Goal: Transaction & Acquisition: Purchase product/service

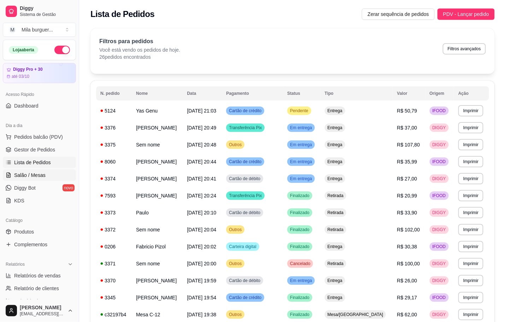
click at [19, 170] on link "Salão / Mesas" at bounding box center [39, 174] width 73 height 11
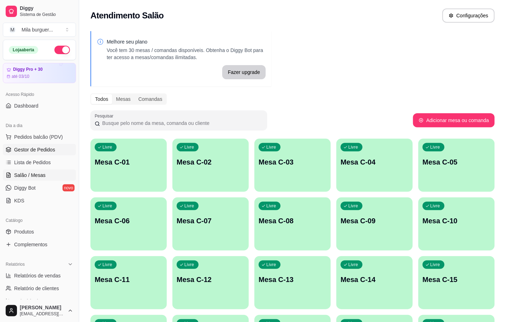
click at [28, 147] on span "Gestor de Pedidos" at bounding box center [34, 149] width 41 height 7
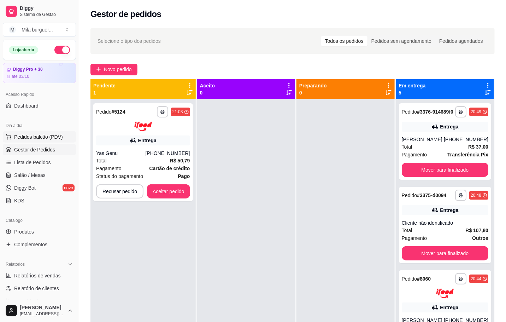
click at [28, 138] on span "Pedidos balcão (PDV)" at bounding box center [38, 136] width 49 height 7
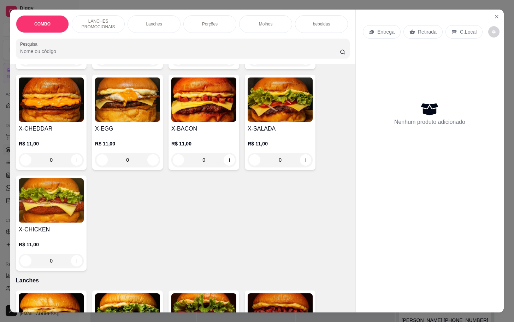
scroll to position [318, 0]
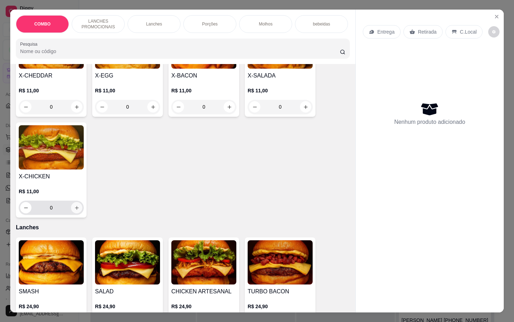
click at [74, 213] on button "increase-product-quantity" at bounding box center [76, 207] width 11 height 11
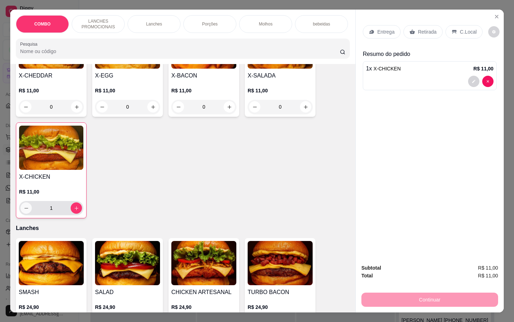
click at [27, 212] on button "decrease-product-quantity" at bounding box center [25, 207] width 11 height 11
type input "0"
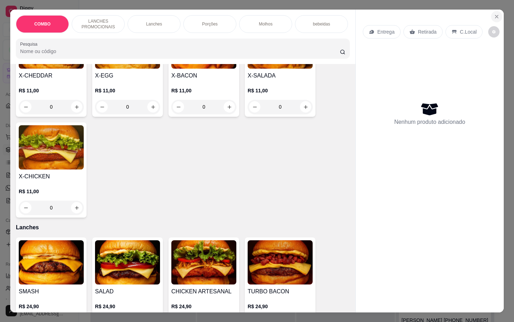
click at [494, 14] on icon "Close" at bounding box center [497, 17] width 6 height 6
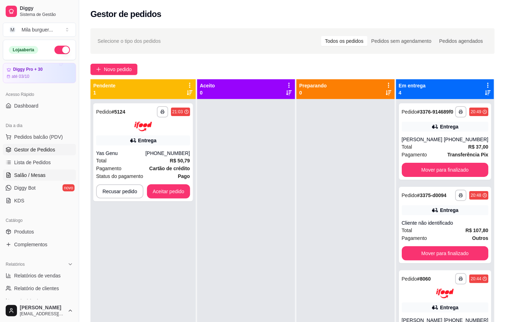
click at [31, 177] on span "Salão / Mesas" at bounding box center [29, 174] width 31 height 7
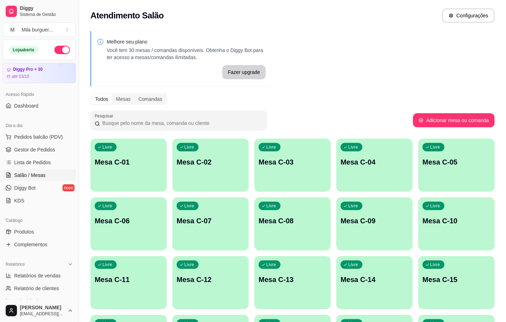
click at [125, 162] on p "Mesa C-01" at bounding box center [129, 162] width 68 height 10
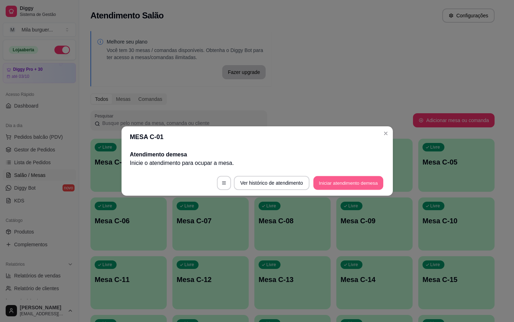
click at [335, 183] on button "Iniciar atendimento de mesa" at bounding box center [348, 183] width 70 height 14
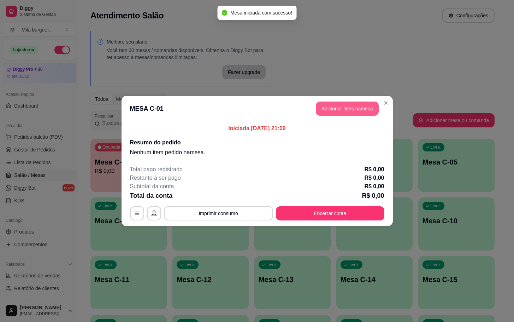
click at [325, 102] on button "Adicionar itens na mesa" at bounding box center [347, 108] width 63 height 14
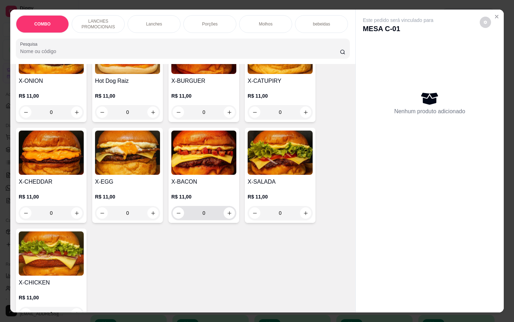
scroll to position [318, 0]
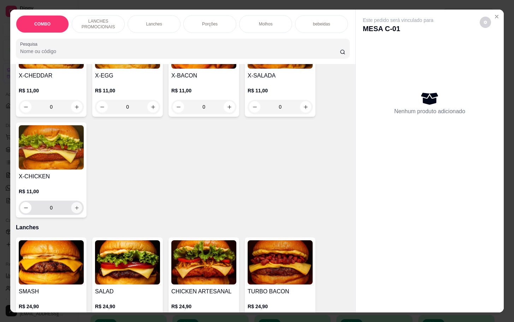
click at [74, 210] on icon "increase-product-quantity" at bounding box center [76, 207] width 5 height 5
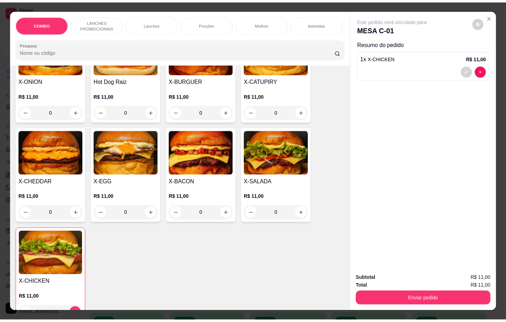
scroll to position [265, 0]
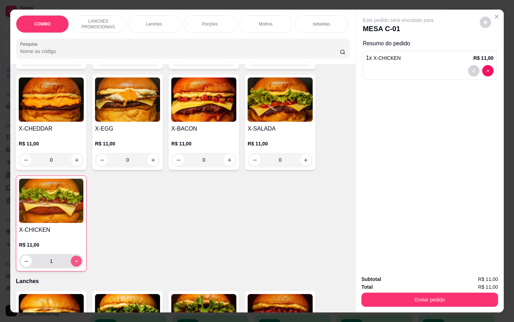
click at [74, 264] on icon "increase-product-quantity" at bounding box center [76, 260] width 5 height 5
click at [23, 266] on button "decrease-product-quantity" at bounding box center [26, 261] width 11 height 11
click at [74, 264] on icon "increase-product-quantity" at bounding box center [76, 260] width 5 height 5
click at [23, 262] on button "decrease-product-quantity" at bounding box center [26, 261] width 11 height 11
type input "1"
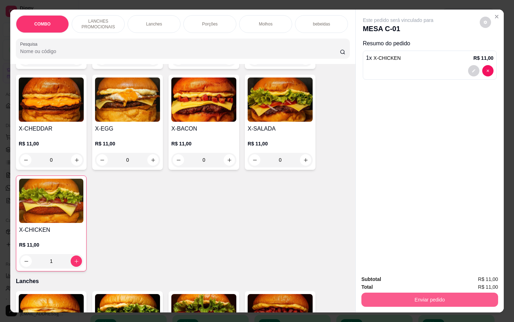
click at [408, 295] on button "Enviar pedido" at bounding box center [430, 299] width 137 height 14
click at [477, 280] on button "Enviar pedido" at bounding box center [478, 277] width 39 height 13
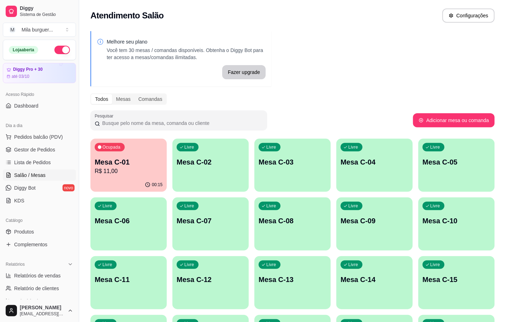
click at [30, 143] on ul "Pedidos balcão (PDV) Gestor de Pedidos Lista de Pedidos Salão / Mesas Diggy Bot…" at bounding box center [39, 168] width 73 height 75
click at [32, 145] on link "Gestor de Pedidos" at bounding box center [39, 149] width 73 height 11
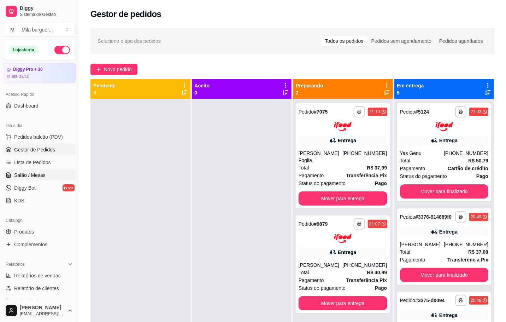
click at [29, 170] on link "Salão / Mesas" at bounding box center [39, 174] width 73 height 11
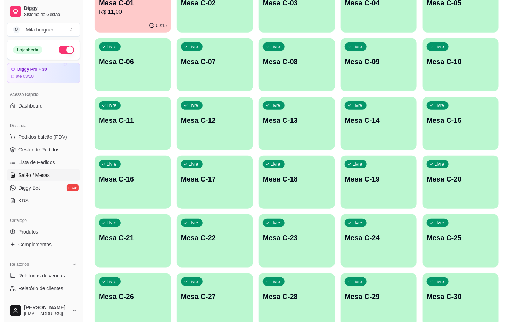
scroll to position [212, 0]
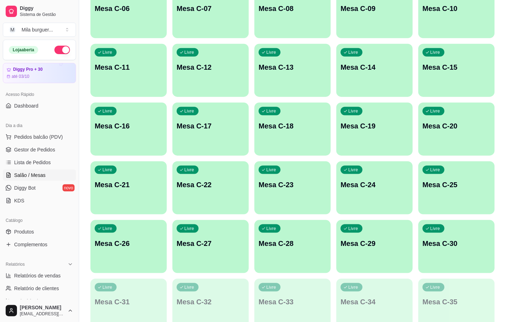
click at [217, 250] on div "Livre Mesa C-27" at bounding box center [210, 242] width 76 height 45
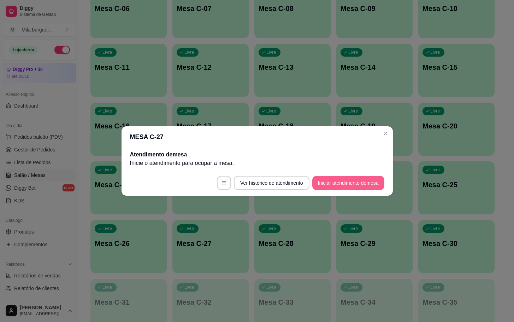
click at [323, 184] on button "Iniciar atendimento de mesa" at bounding box center [348, 183] width 72 height 14
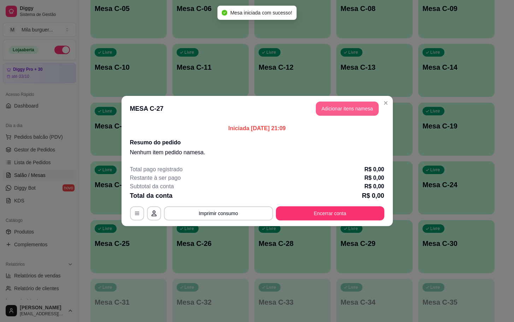
click at [332, 108] on button "Adicionar itens na mesa" at bounding box center [347, 108] width 63 height 14
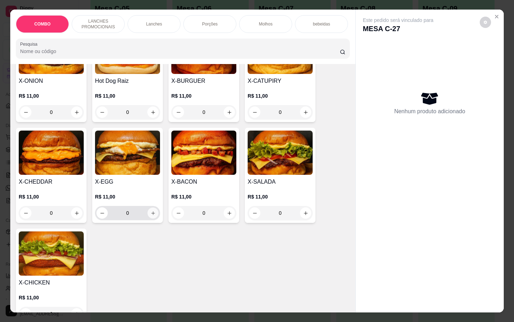
click at [148, 213] on button "increase-product-quantity" at bounding box center [153, 212] width 11 height 11
type input "1"
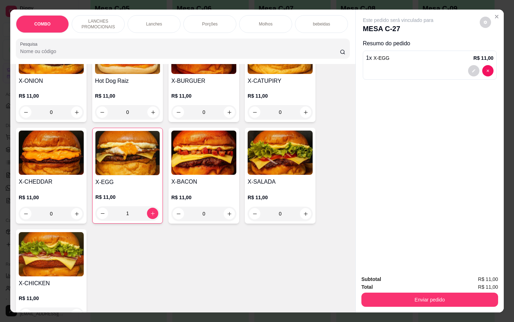
click at [180, 186] on h4 "X-BACON" at bounding box center [203, 181] width 65 height 8
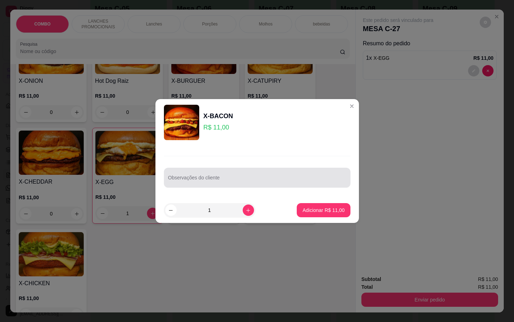
click at [192, 177] on input "Observações do cliente" at bounding box center [257, 180] width 178 height 7
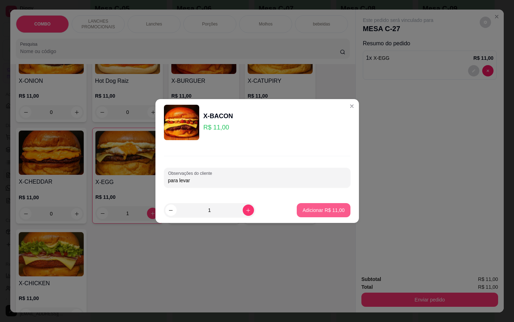
type input "para levar"
click at [311, 216] on button "Adicionar R$ 11,00" at bounding box center [323, 210] width 53 height 14
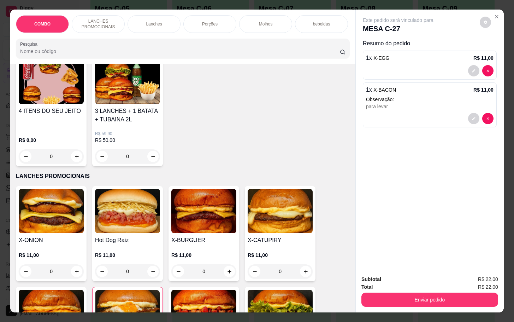
scroll to position [0, 0]
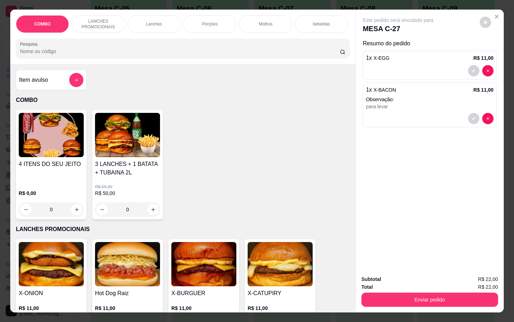
click at [34, 87] on div "Item avulso" at bounding box center [51, 80] width 64 height 14
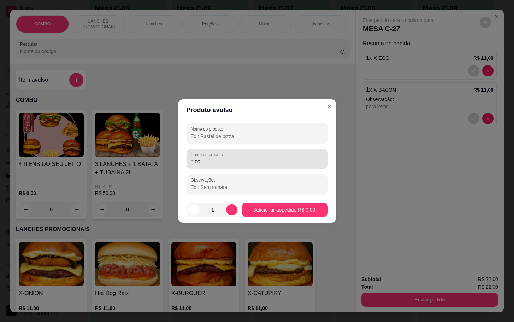
click at [226, 163] on input "0,00" at bounding box center [257, 161] width 133 height 7
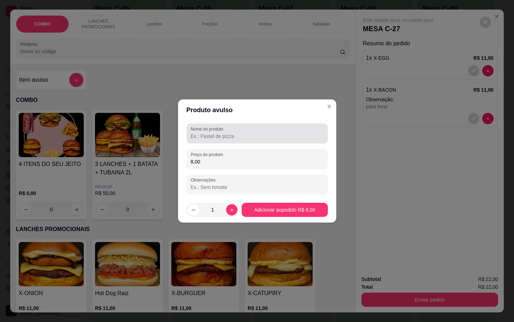
type input "8,00"
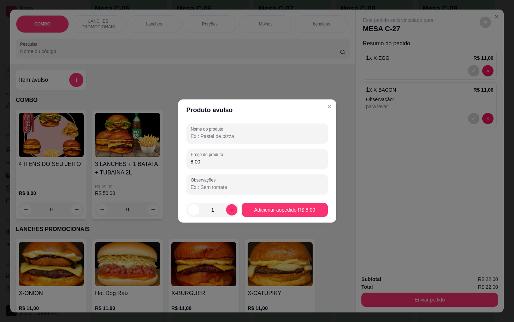
click at [191, 138] on input "Nome do produto" at bounding box center [257, 136] width 133 height 7
type input "bolo"
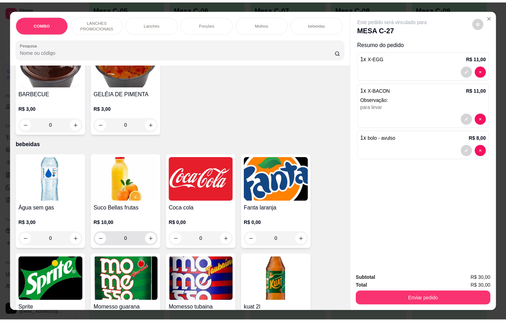
scroll to position [1325, 0]
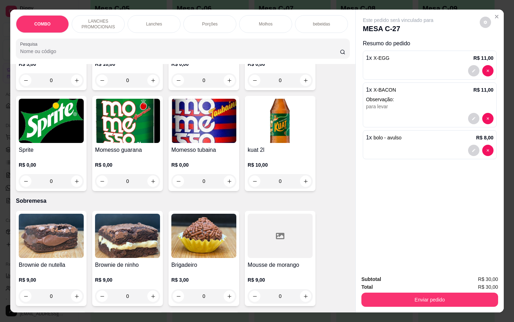
click at [196, 146] on h4 "Momesso tubaina" at bounding box center [203, 150] width 65 height 8
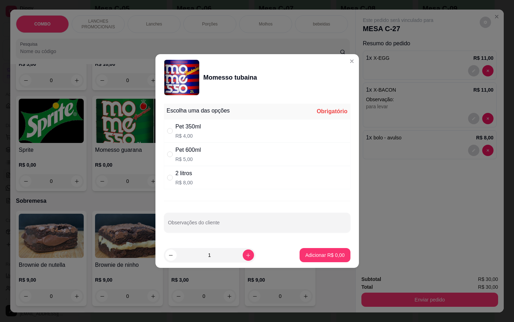
click at [189, 122] on div "Pet 350ml" at bounding box center [188, 126] width 25 height 8
radio input "true"
click at [305, 247] on footer "1 Adicionar R$ 4,00" at bounding box center [257, 254] width 204 height 25
click at [308, 248] on div "Adicionar R$ 4,00" at bounding box center [325, 255] width 51 height 14
click at [333, 260] on button "Adicionar R$ 4,00" at bounding box center [325, 255] width 51 height 14
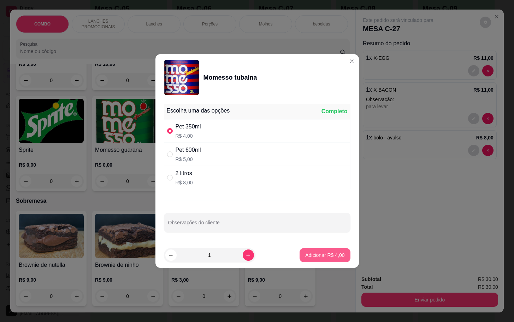
type input "1"
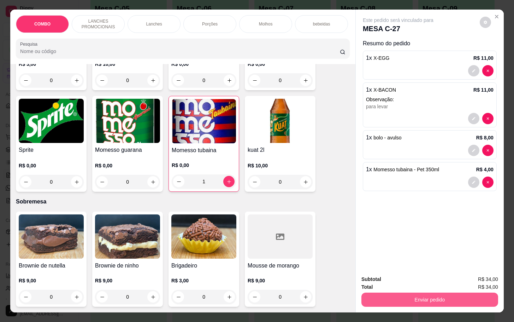
click at [392, 300] on button "Enviar pedido" at bounding box center [430, 299] width 137 height 14
click at [475, 274] on button "Enviar pedido" at bounding box center [478, 277] width 39 height 13
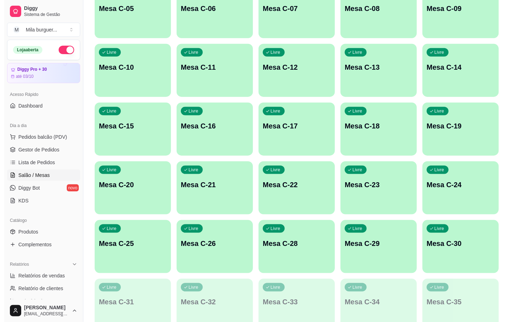
scroll to position [53, 0]
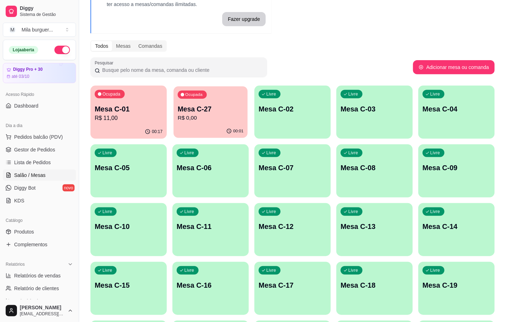
click at [199, 128] on div "00:01" at bounding box center [211, 130] width 74 height 13
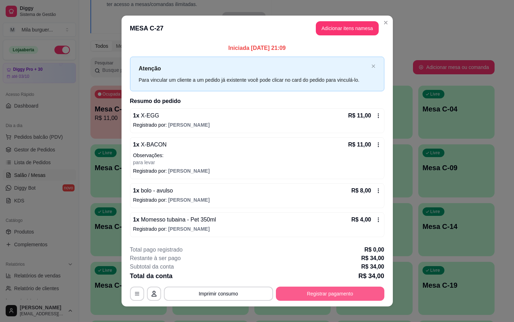
click at [342, 292] on button "Registrar pagamento" at bounding box center [330, 293] width 108 height 14
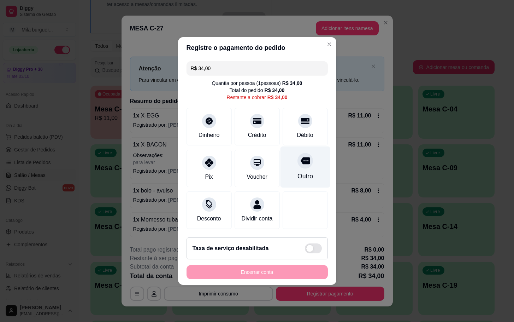
click at [297, 171] on div "Outro" at bounding box center [305, 175] width 16 height 9
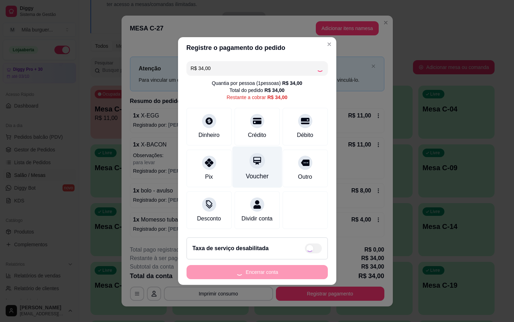
type input "R$ 0,00"
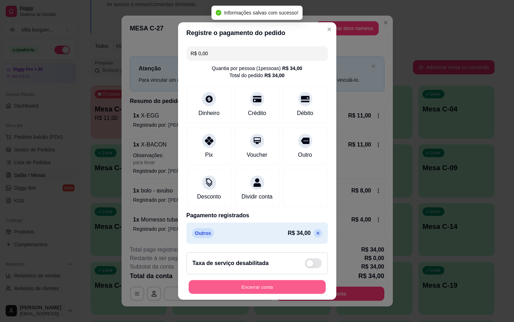
click at [274, 286] on button "Encerrar conta" at bounding box center [257, 287] width 137 height 14
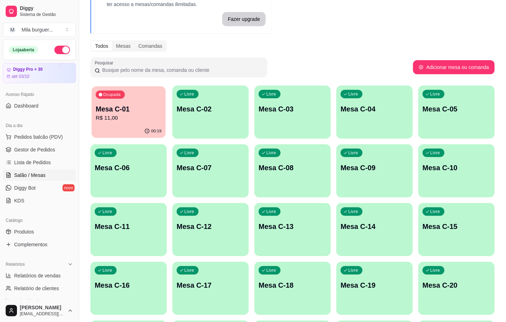
click at [123, 115] on p "R$ 11,00" at bounding box center [129, 118] width 66 height 8
click at [30, 136] on span "Pedidos balcão (PDV)" at bounding box center [38, 136] width 49 height 7
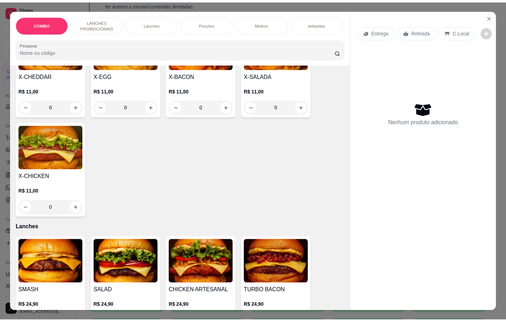
scroll to position [212, 0]
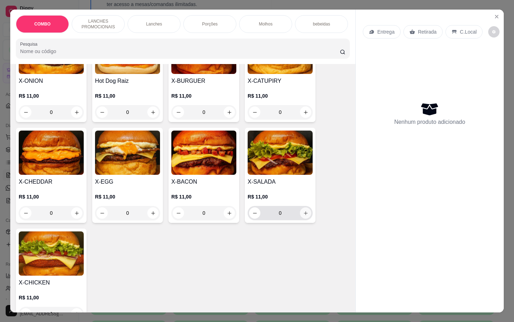
click at [303, 215] on icon "increase-product-quantity" at bounding box center [305, 212] width 5 height 5
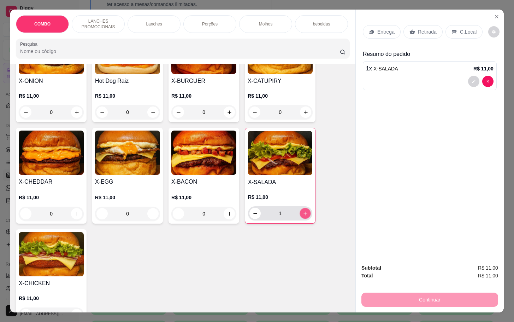
click at [303, 215] on icon "increase-product-quantity" at bounding box center [305, 213] width 5 height 5
type input "2"
click at [228, 219] on button "increase-product-quantity" at bounding box center [229, 213] width 11 height 11
type input "1"
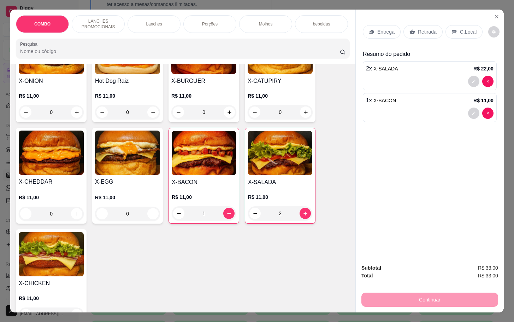
click at [405, 32] on div "Retirada" at bounding box center [423, 31] width 39 height 13
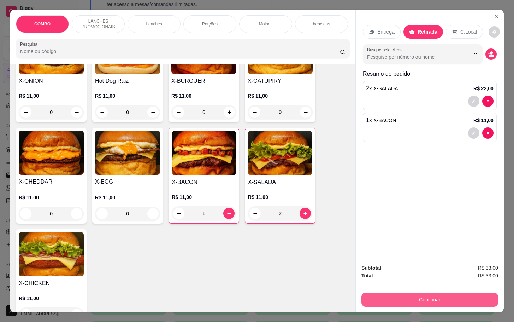
click at [400, 292] on button "Continuar" at bounding box center [430, 299] width 137 height 14
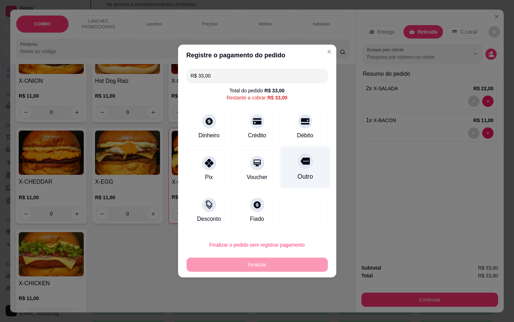
click at [300, 163] on icon at bounding box center [304, 160] width 9 height 9
type input "R$ 0,00"
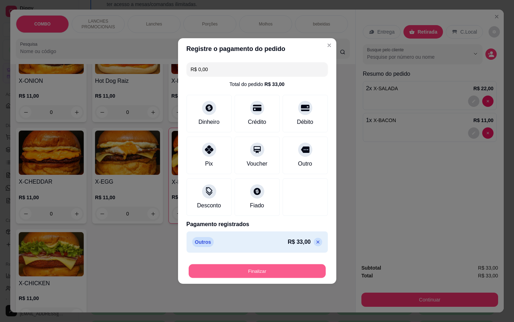
click at [270, 276] on button "Finalizar" at bounding box center [257, 271] width 137 height 14
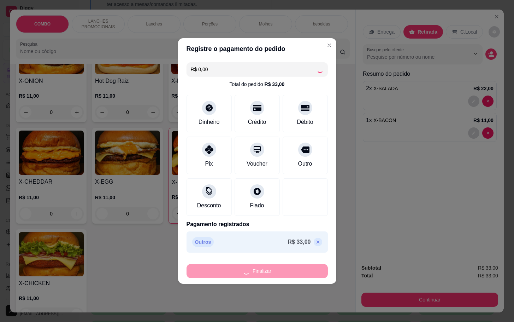
type input "0"
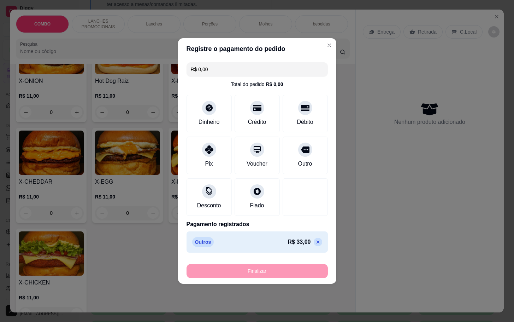
type input "-R$ 33,00"
